Goal: Information Seeking & Learning: Find specific fact

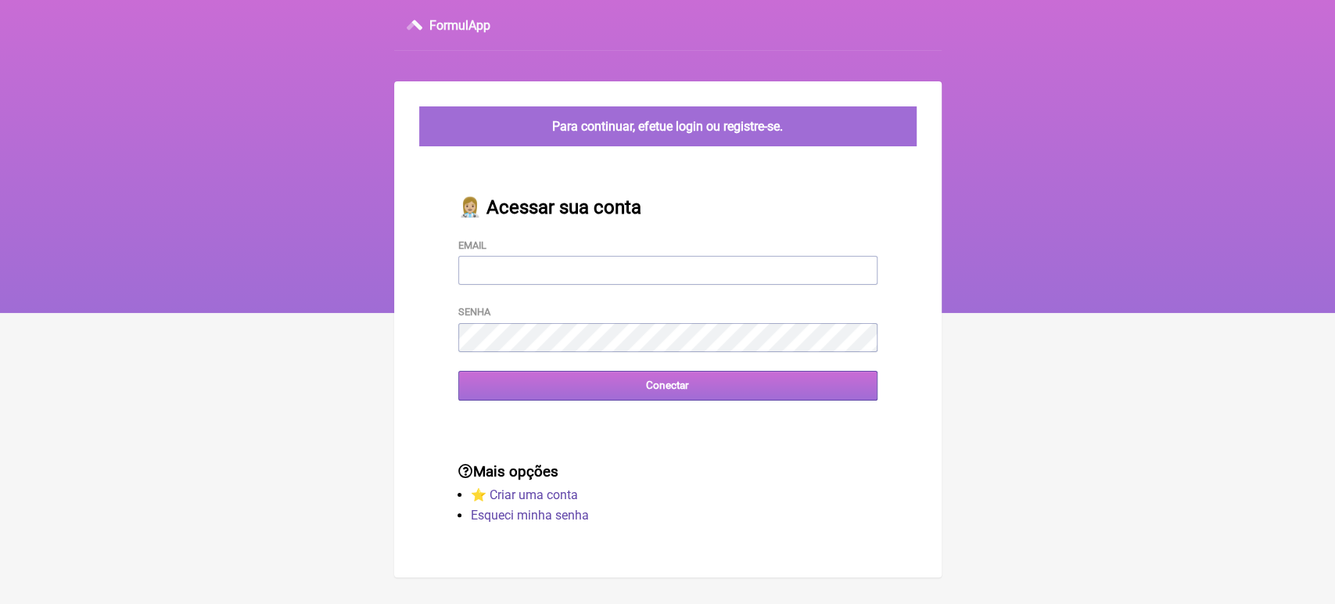
type input "[EMAIL_ADDRESS][DOMAIN_NAME]"
click at [627, 385] on input "Conectar" at bounding box center [667, 385] width 419 height 29
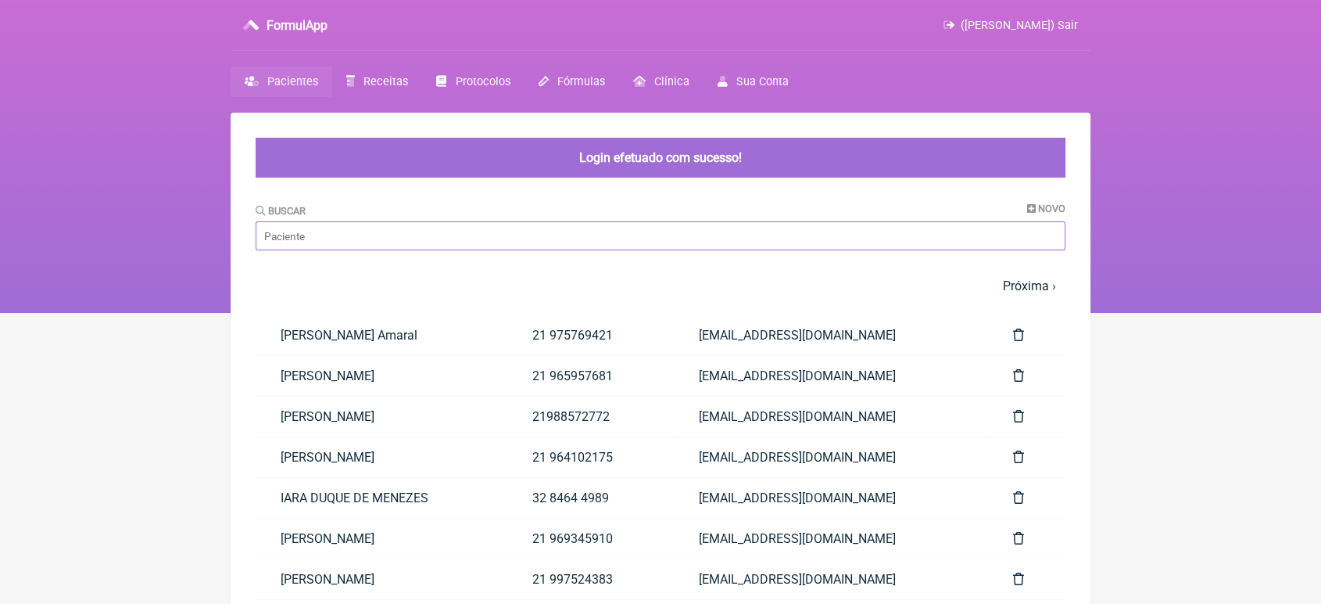
click at [466, 242] on input "Buscar" at bounding box center [661, 235] width 810 height 29
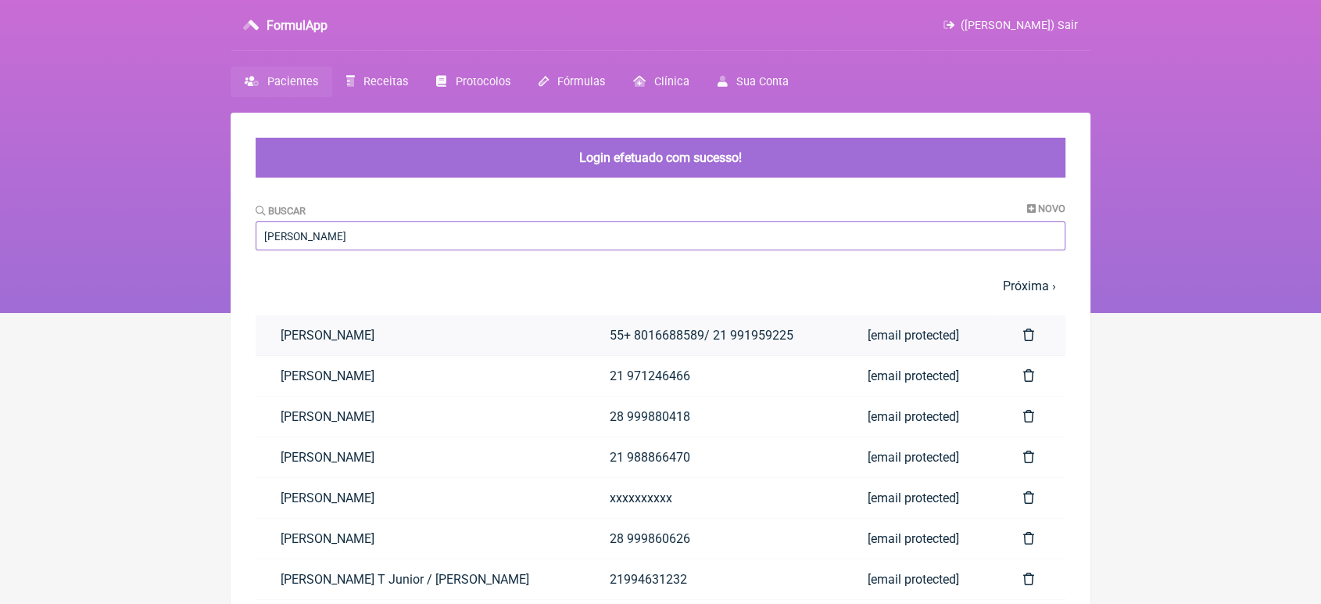
type input "dani"
click at [488, 324] on link "Daniela De Oliveira Ribeiro" at bounding box center [420, 335] width 329 height 40
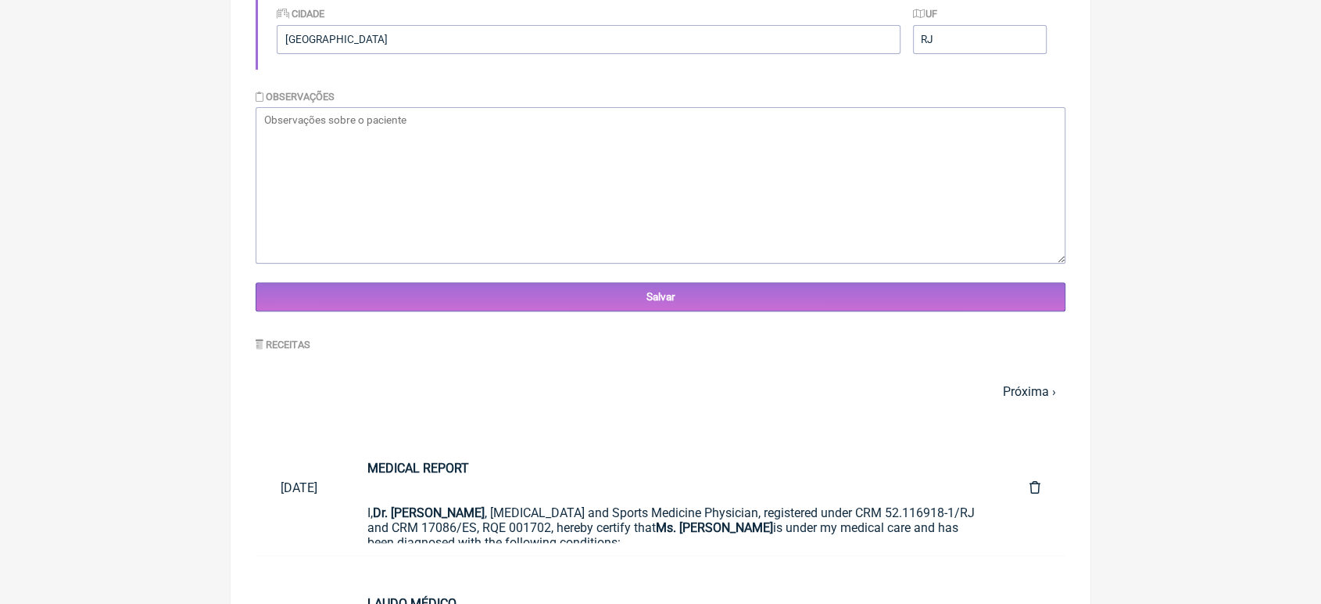
scroll to position [450, 0]
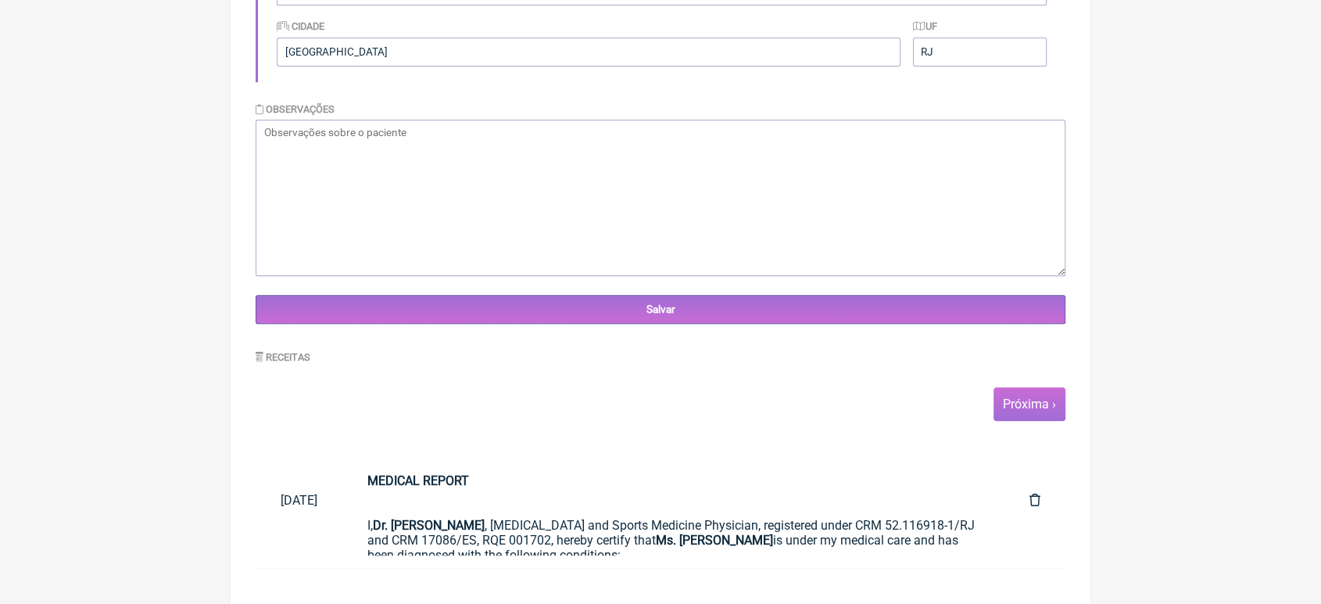
click at [1042, 402] on link "Próxima ›" at bounding box center [1029, 403] width 53 height 15
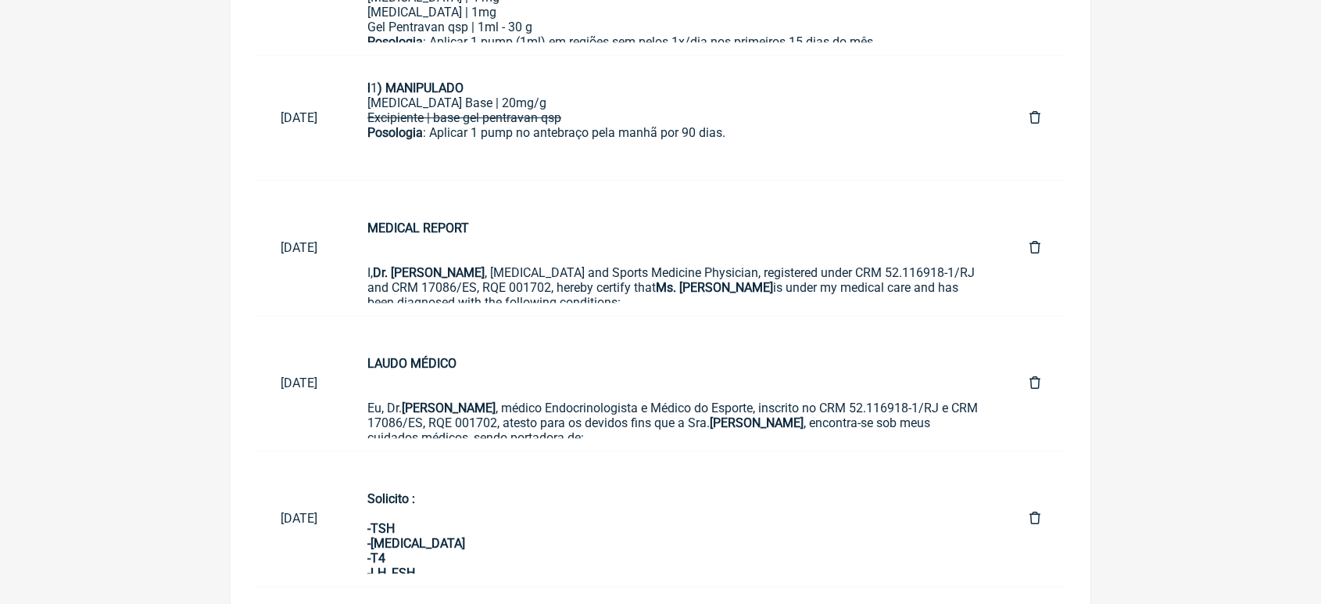
scroll to position [992, 0]
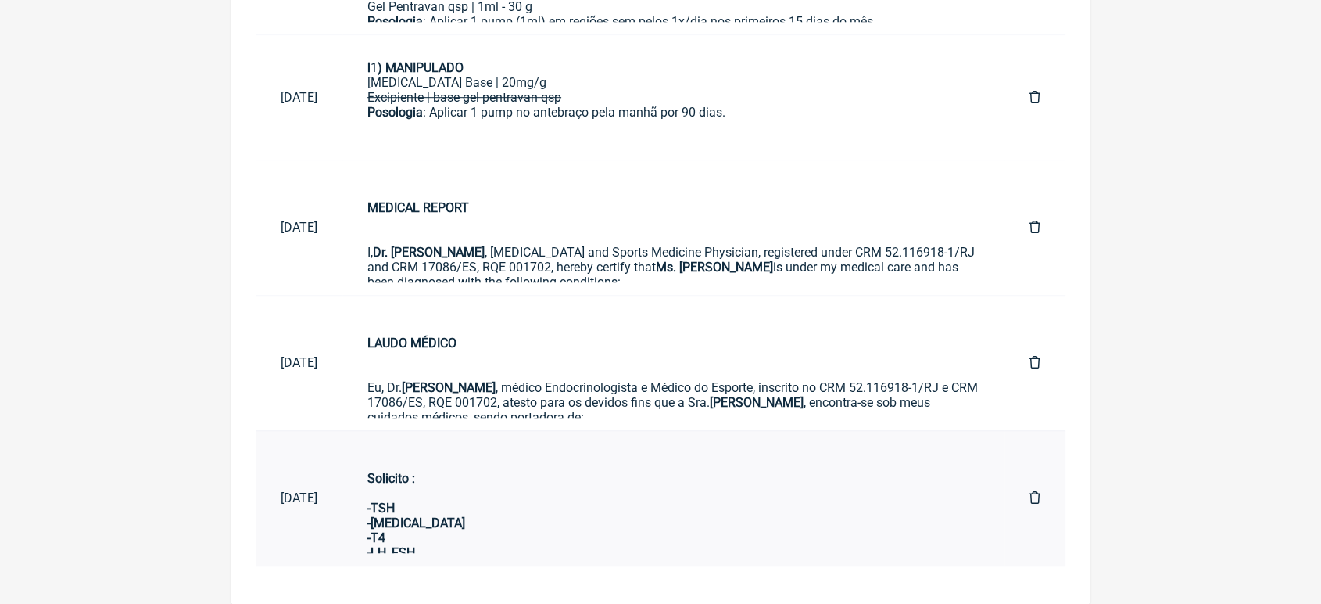
click at [669, 528] on div "Solicito : -TSH -T3 -T4 -LH, FSH -ESTRADIOL -ESTRIOL -PROGESTERONA -TESTOSTERON…" at bounding box center [674, 537] width 612 height 163
click at [560, 548] on div "Solicito : -TSH -T3 -T4 -LH, FSH -ESTRADIOL -ESTRIOL -PROGESTERONA -TESTOSTERON…" at bounding box center [674, 537] width 612 height 163
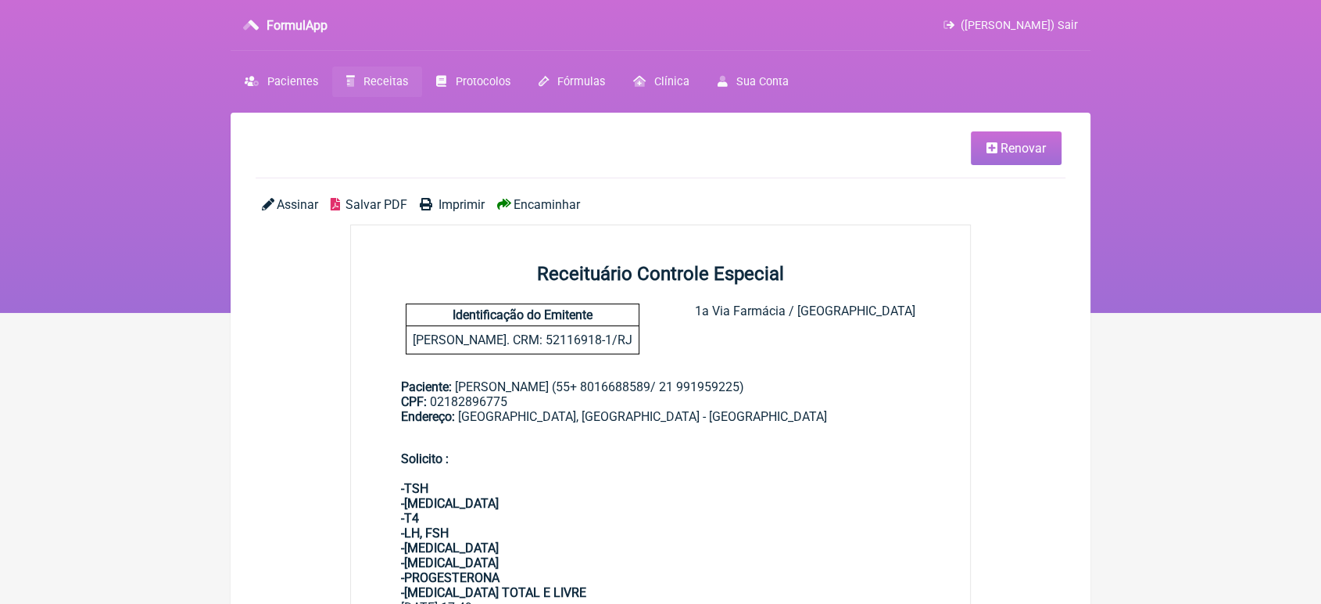
click at [538, 199] on span "Encaminhar" at bounding box center [547, 204] width 66 height 15
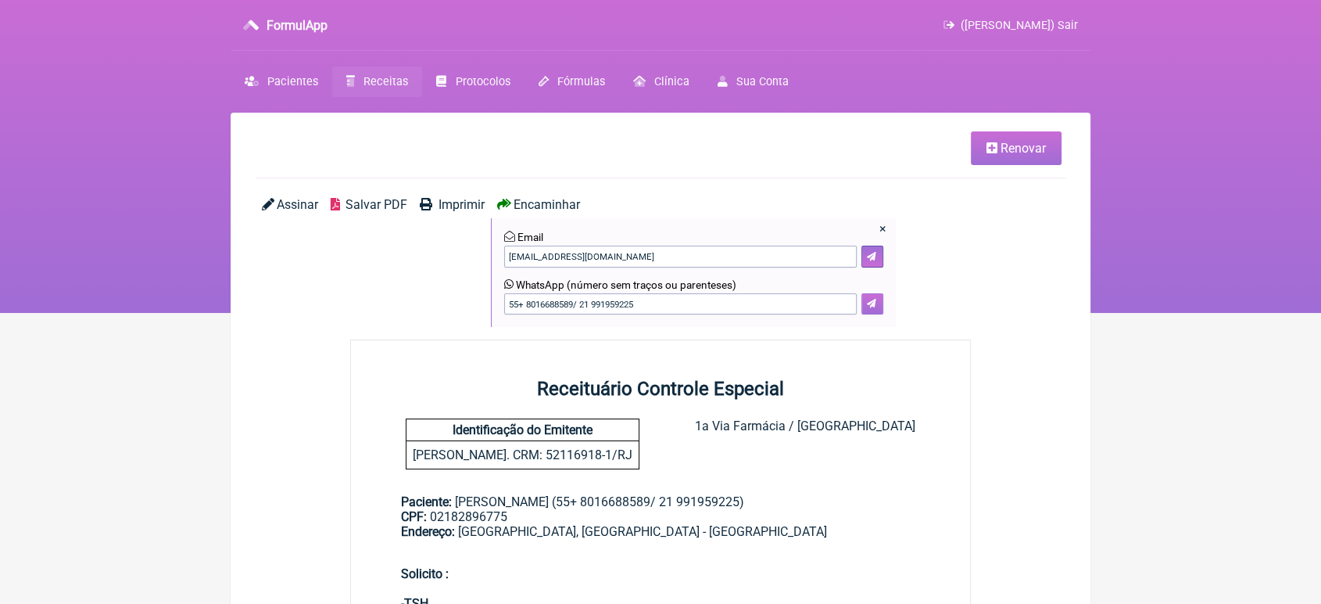
click at [870, 302] on icon at bounding box center [871, 303] width 9 height 9
click at [708, 304] on input "55+ 8016688589/ 21 991959225" at bounding box center [680, 304] width 353 height 22
type input "55+ 8016688589"
click at [863, 306] on button at bounding box center [873, 304] width 22 height 22
click at [604, 311] on input "55+ 8016688589" at bounding box center [680, 304] width 353 height 22
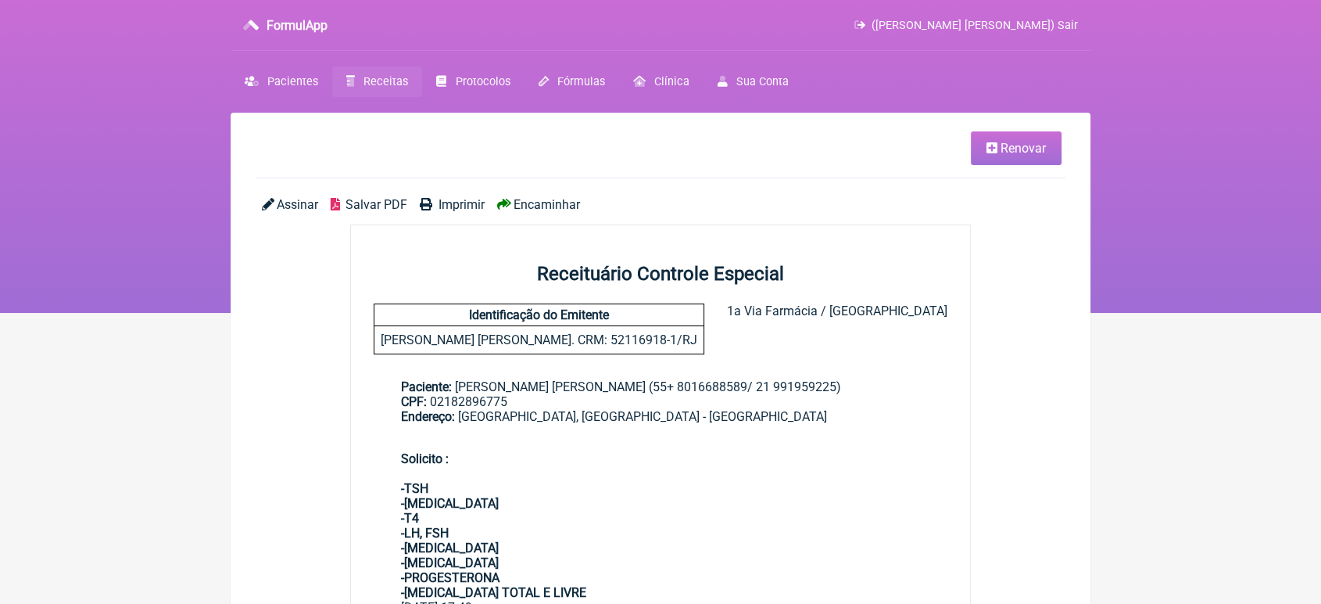
click at [569, 202] on span "Encaminhar" at bounding box center [547, 204] width 66 height 15
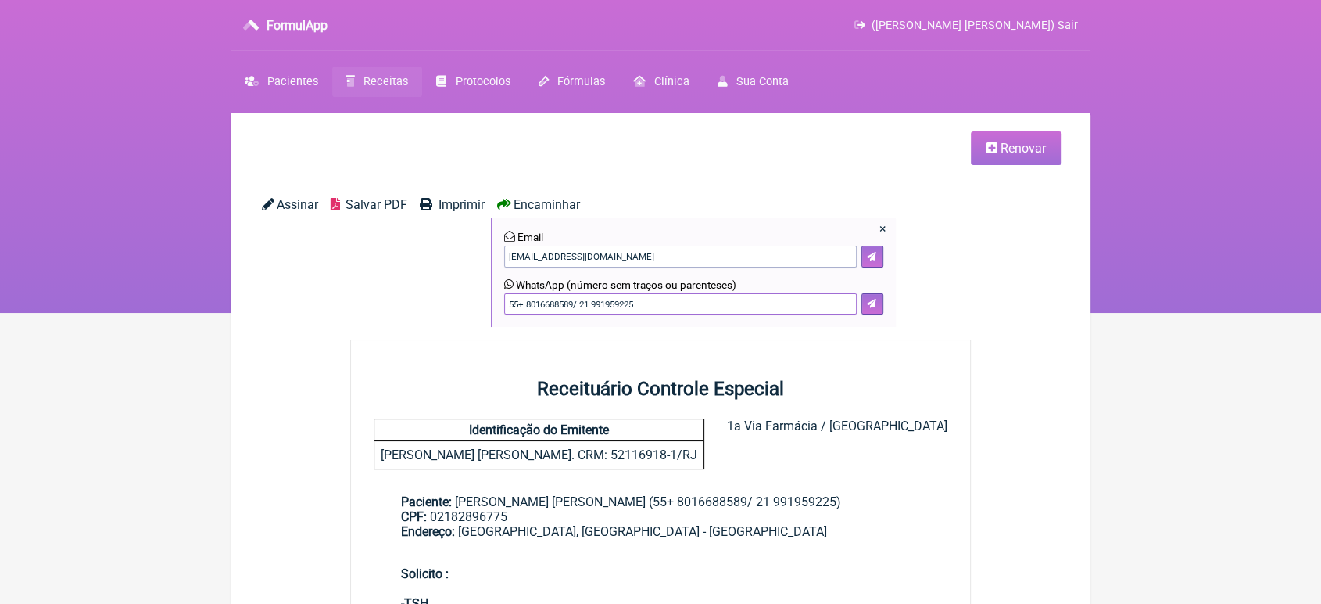
click at [579, 301] on input "55+ 8016688589/ 21 991959225" at bounding box center [680, 304] width 353 height 22
click at [582, 302] on input "55+ 8016688589/ 21 991959225" at bounding box center [680, 304] width 353 height 22
type input "21 991959225"
click at [867, 308] on icon at bounding box center [871, 303] width 9 height 9
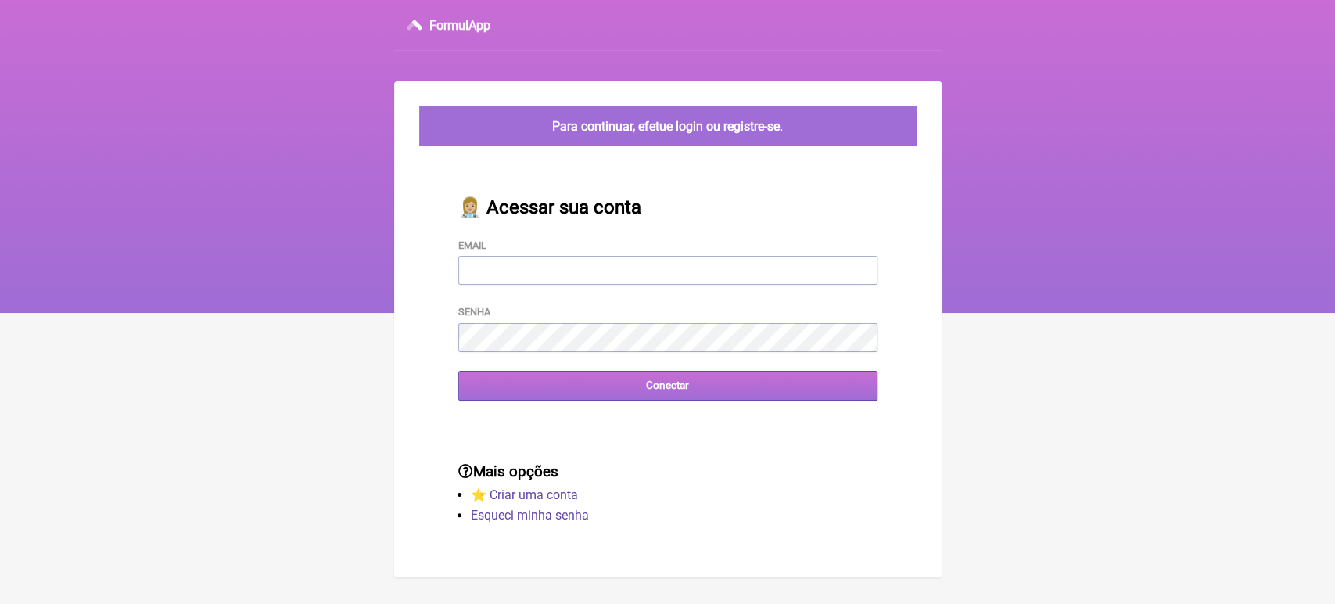
type input "[EMAIL_ADDRESS][DOMAIN_NAME]"
click at [561, 381] on input "Conectar" at bounding box center [667, 385] width 419 height 29
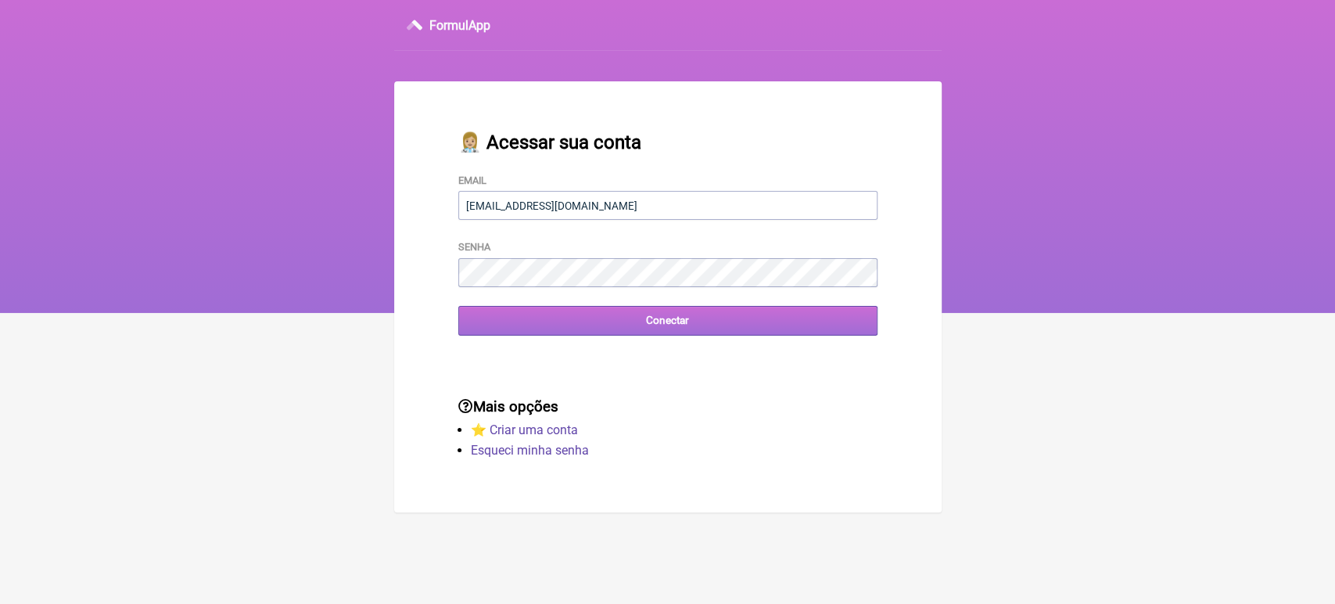
click at [536, 327] on input "Conectar" at bounding box center [667, 320] width 419 height 29
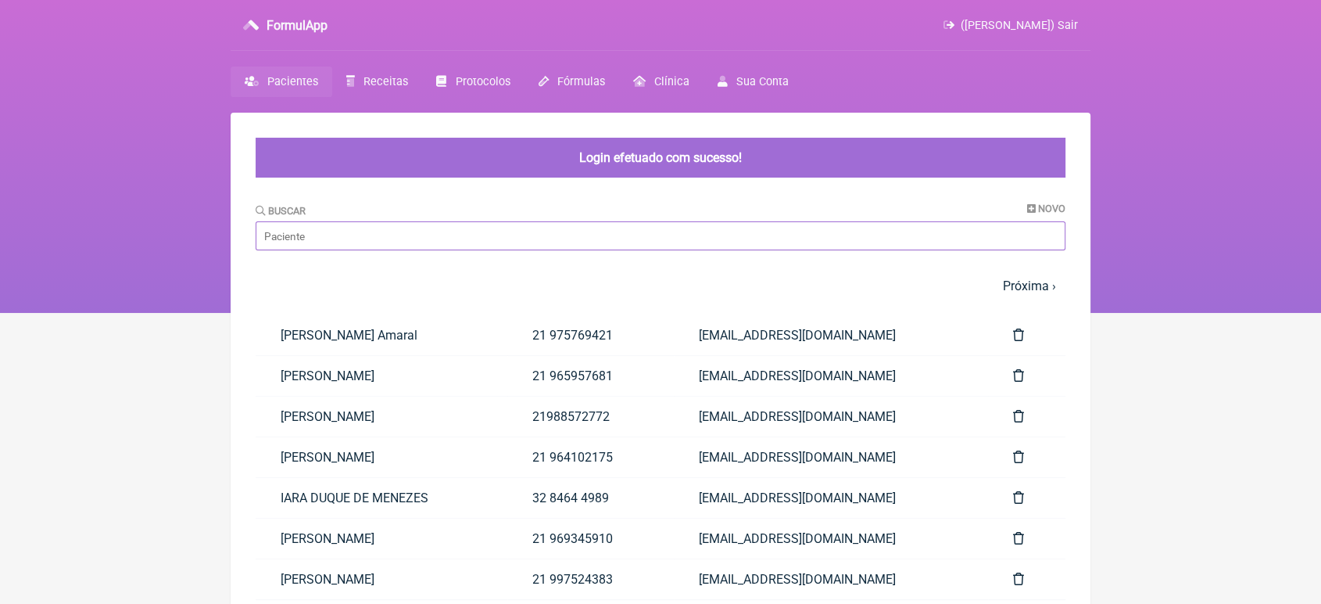
click at [575, 234] on input "Buscar" at bounding box center [661, 235] width 810 height 29
type input "w"
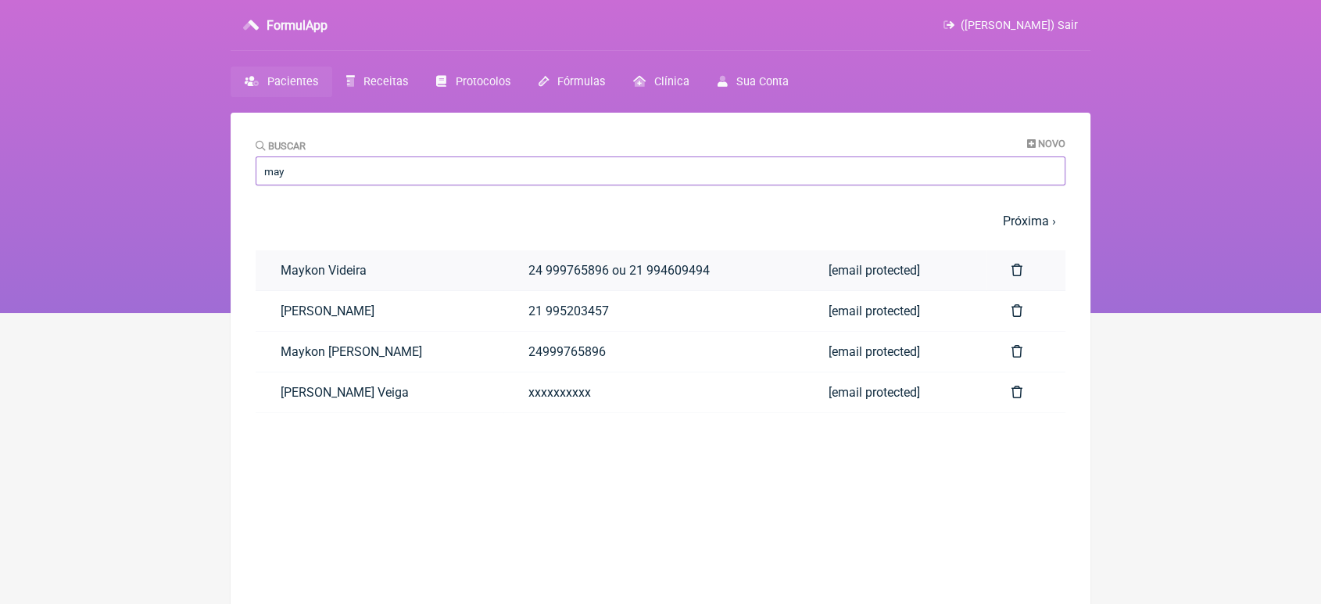
type input "may"
click at [307, 279] on link "Maykon Videira" at bounding box center [380, 270] width 248 height 40
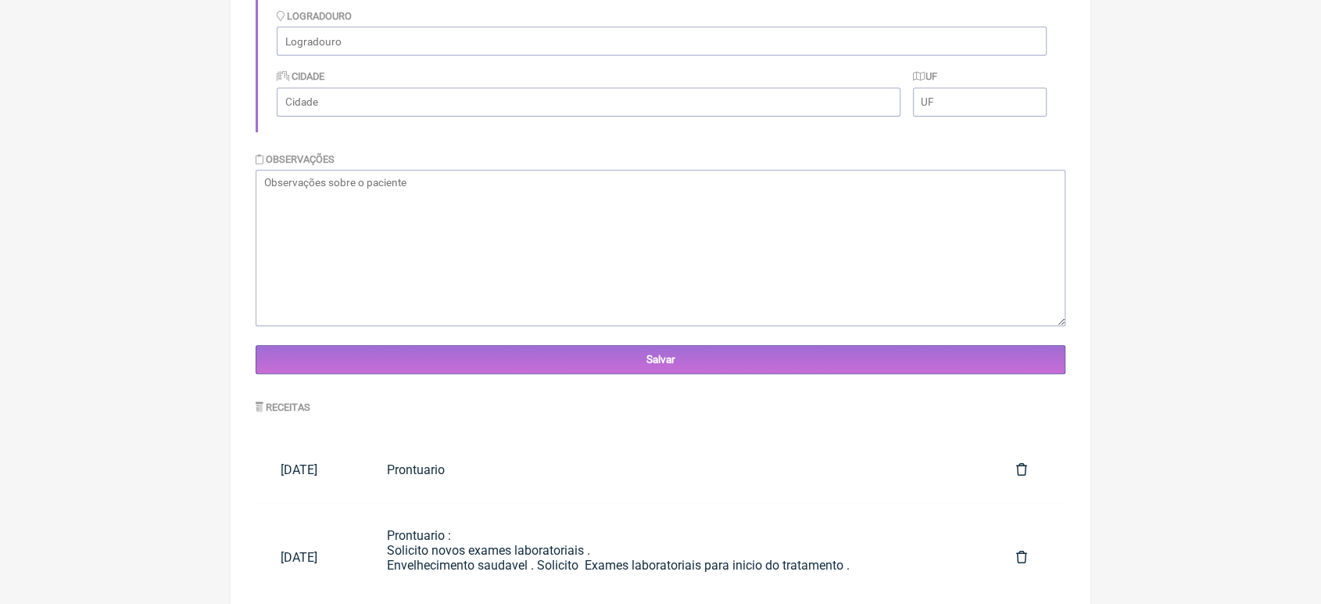
scroll to position [590, 0]
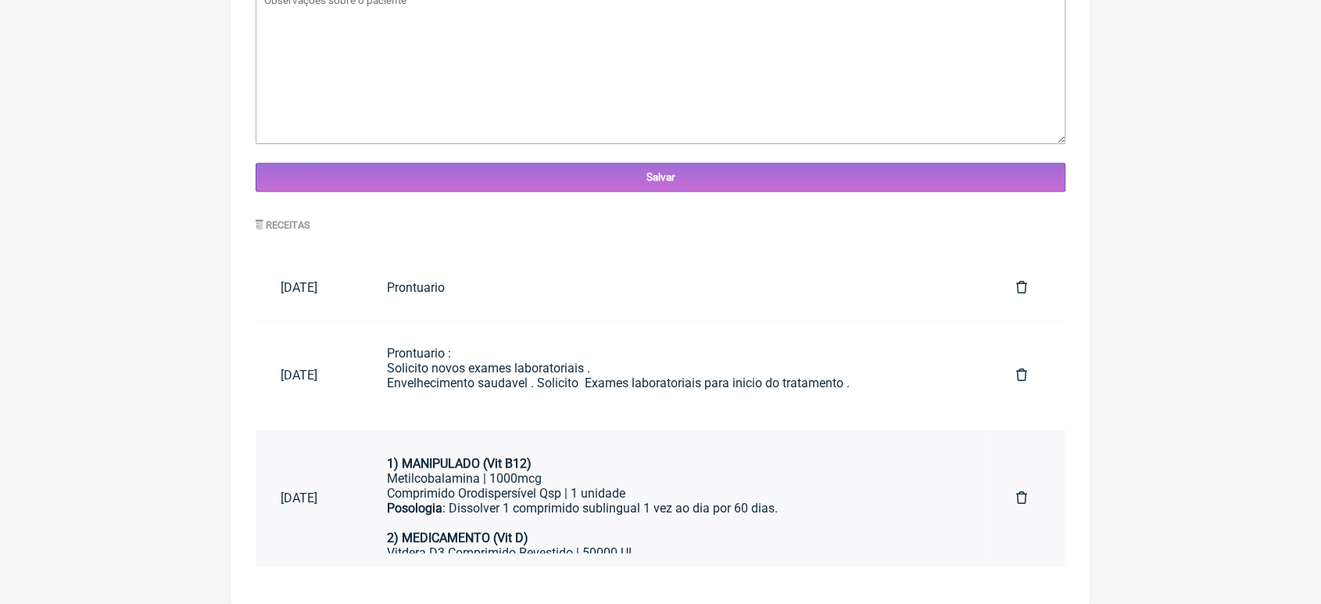
click at [676, 493] on div "Comprimido Orodispersível Qsp | 1 unidade" at bounding box center [676, 493] width 579 height 15
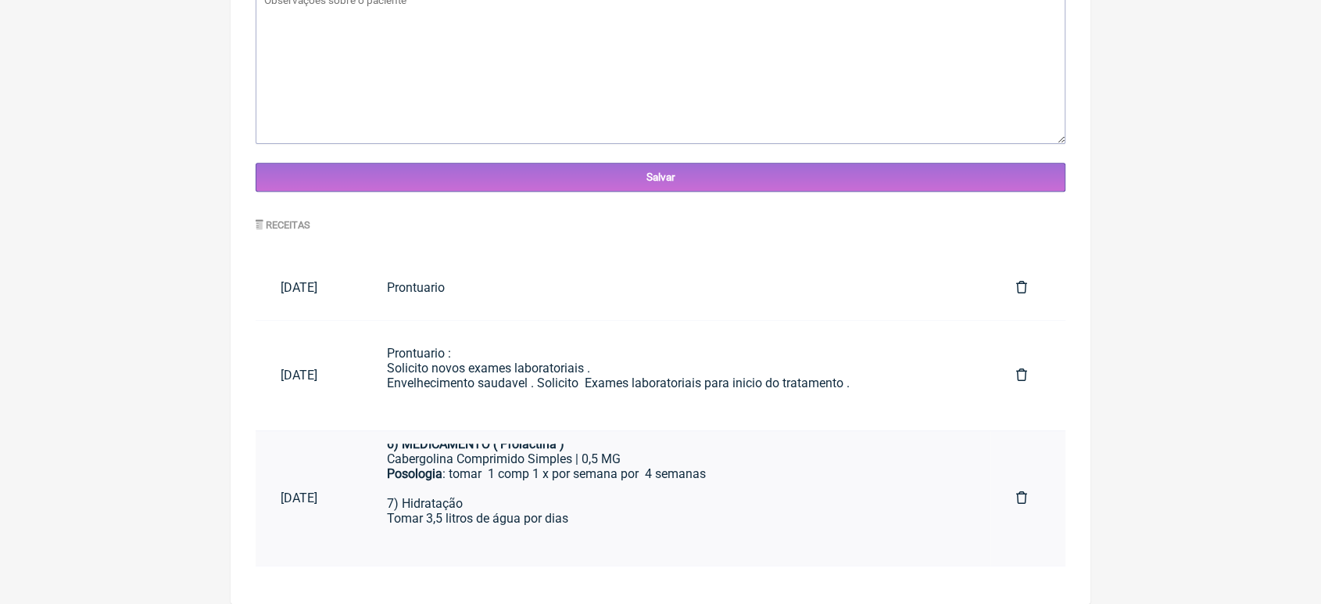
click at [636, 477] on div "Posologia : tomar 1 comp 1 x por semana por 4 semanas 7) Hidratação Tomar 3,5 l…" at bounding box center [676, 503] width 579 height 74
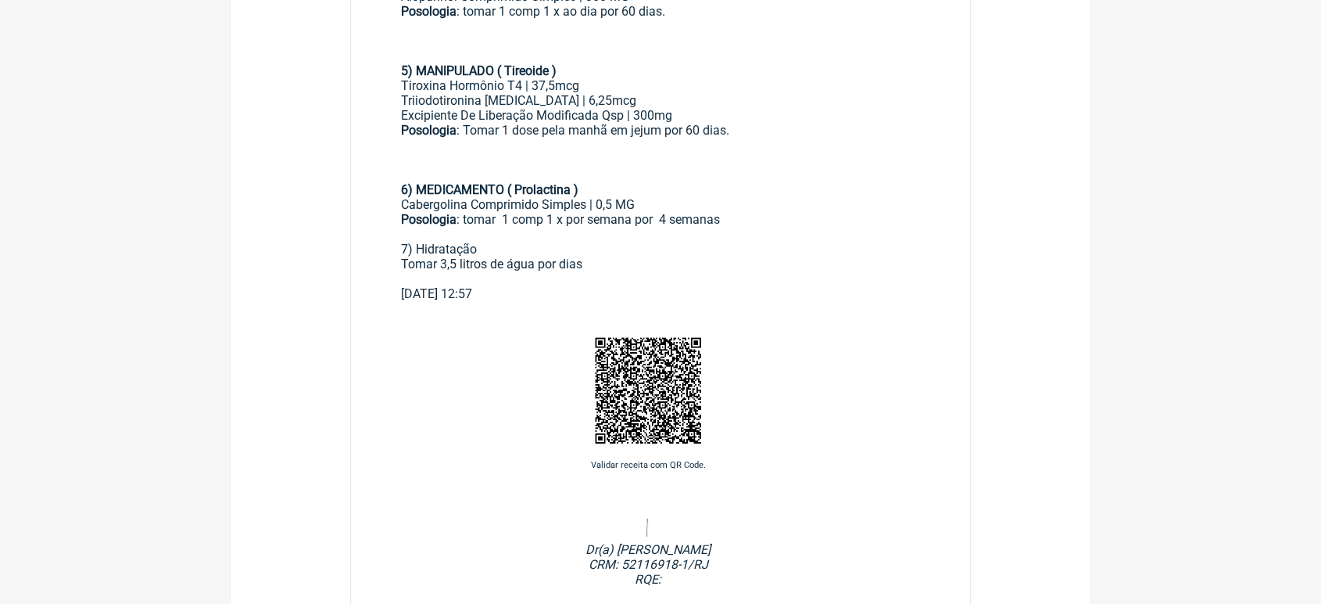
scroll to position [659, 0]
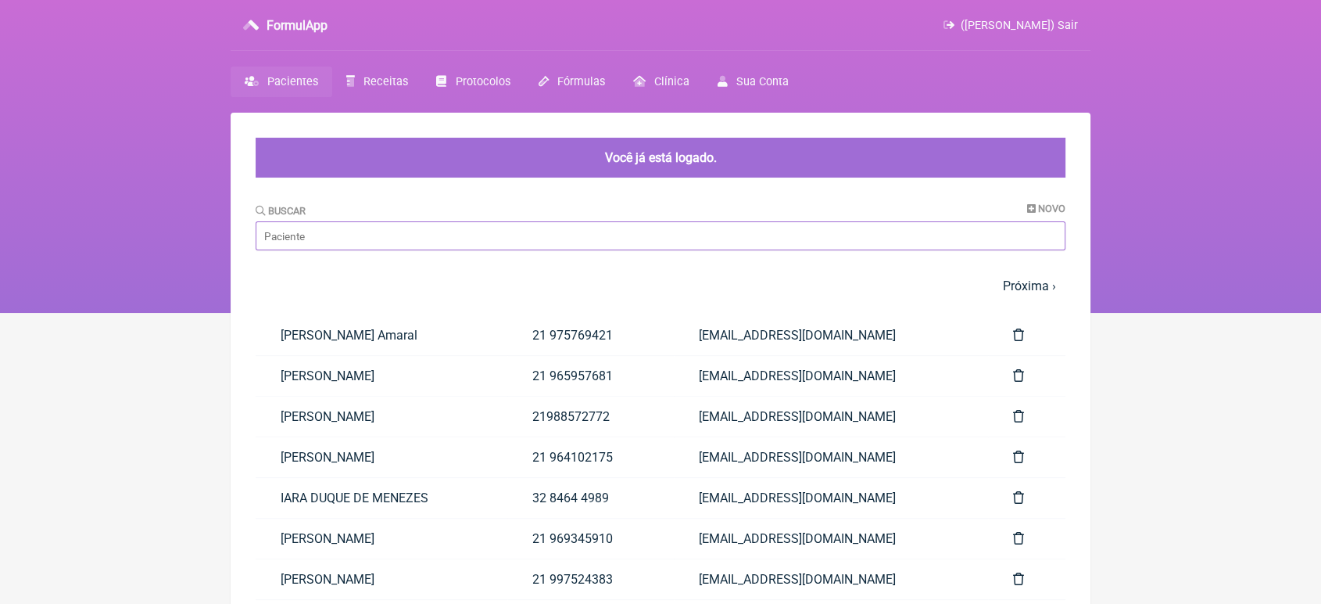
click at [513, 246] on input "Buscar" at bounding box center [661, 235] width 810 height 29
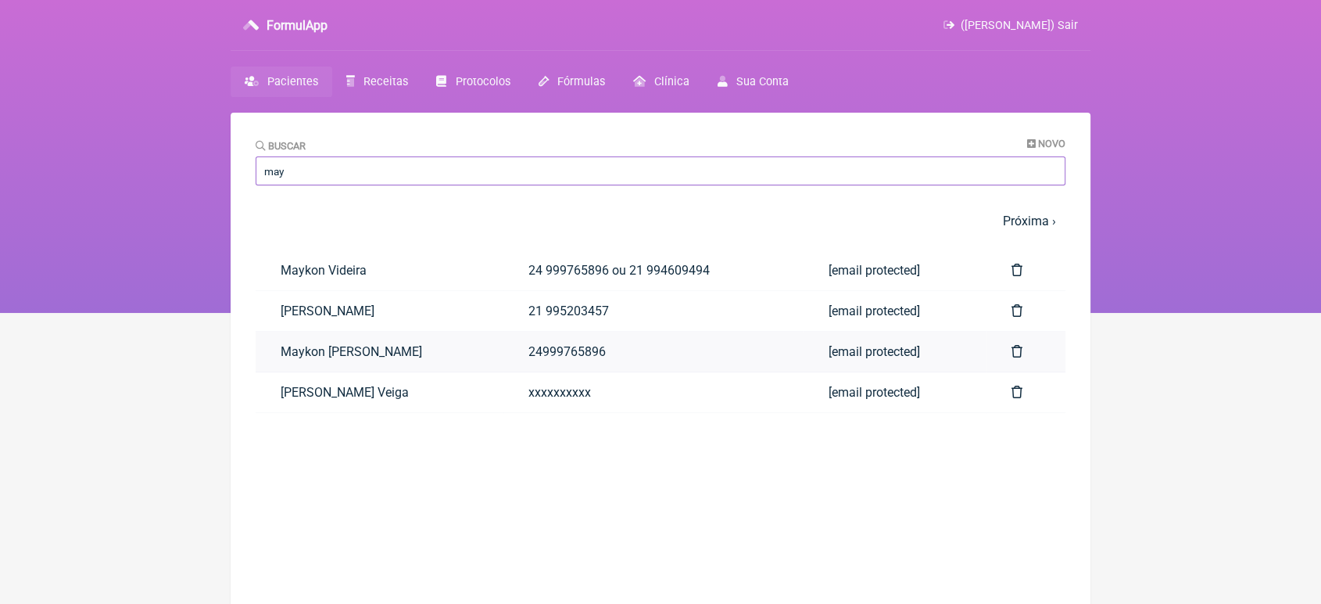
type input "may"
click at [472, 357] on link "Maykon [PERSON_NAME]" at bounding box center [380, 352] width 248 height 40
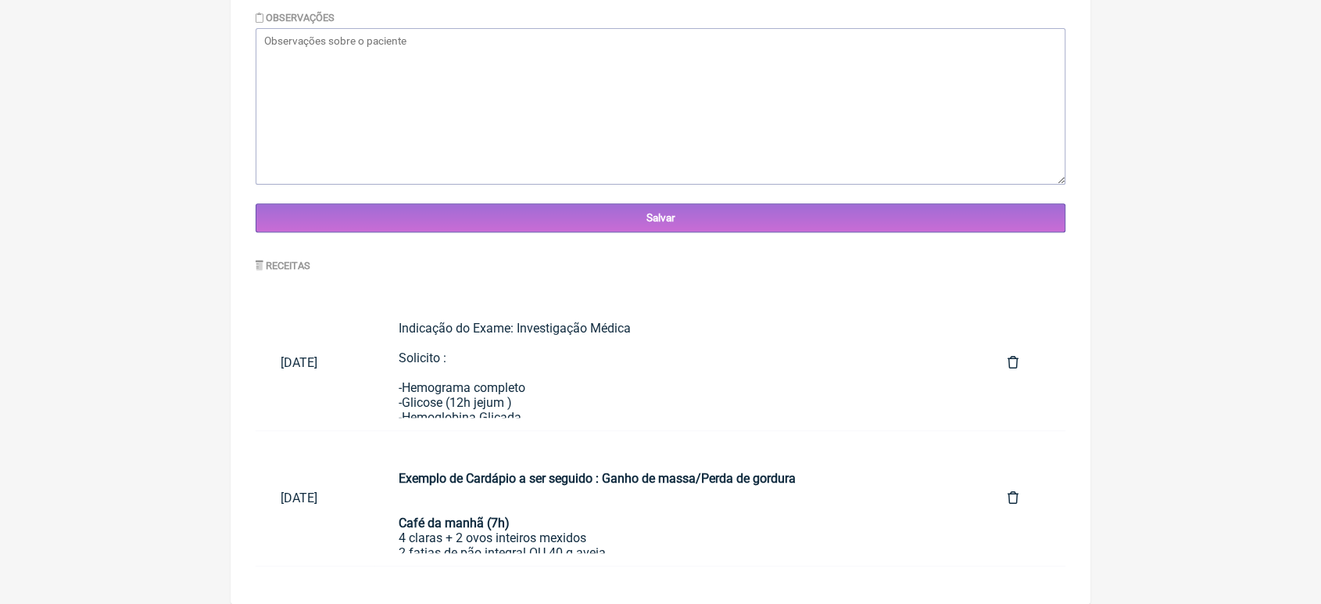
scroll to position [548, 0]
click at [622, 496] on div "Exemplo de Cardápio a ser seguido : Ganho de massa/Perda de gordura" at bounding box center [679, 478] width 560 height 45
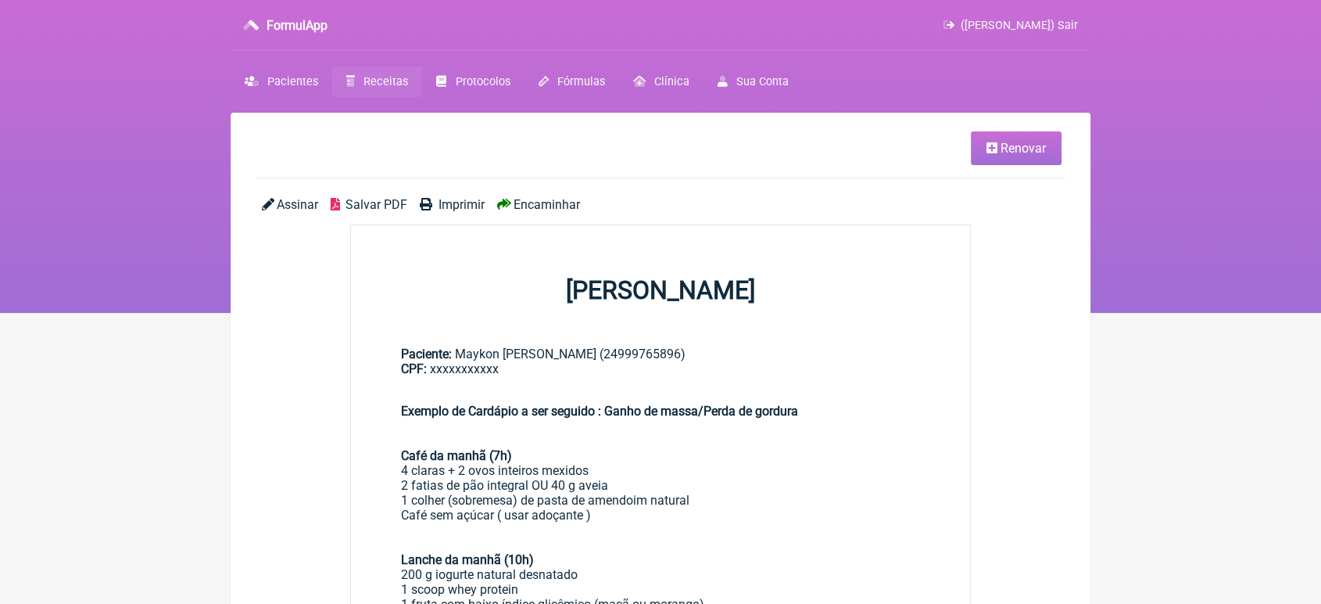
click at [529, 208] on span "Encaminhar" at bounding box center [547, 204] width 66 height 15
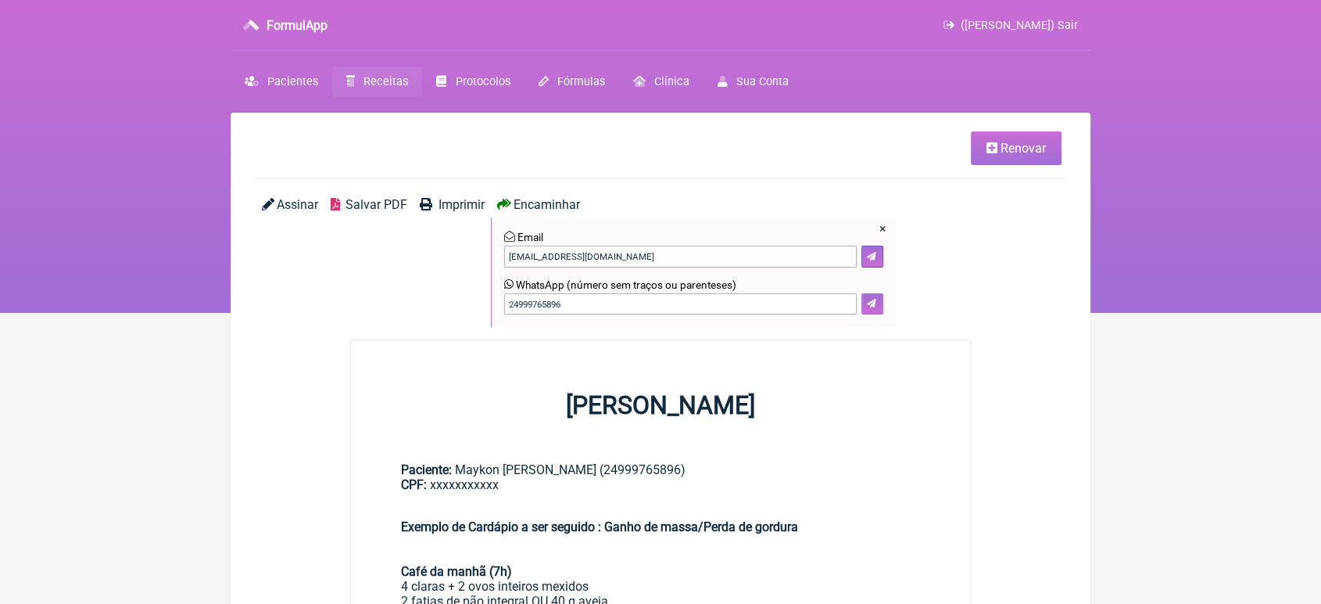
click at [867, 315] on button at bounding box center [873, 304] width 22 height 22
